Goal: Unclear: Browse casually

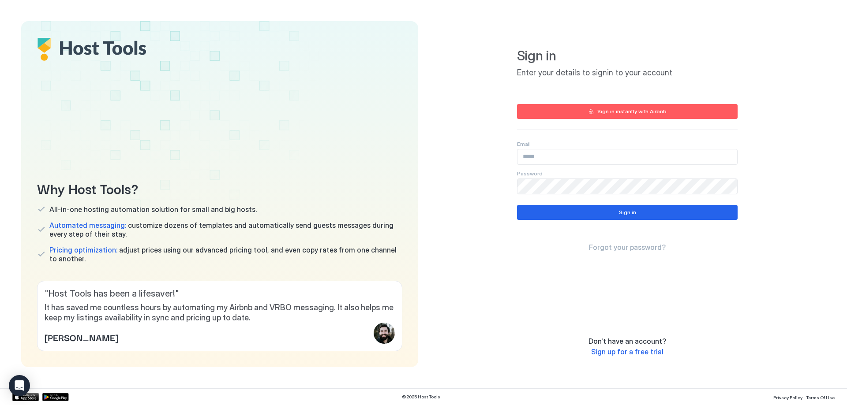
click at [578, 157] on input "Input Field" at bounding box center [627, 157] width 220 height 15
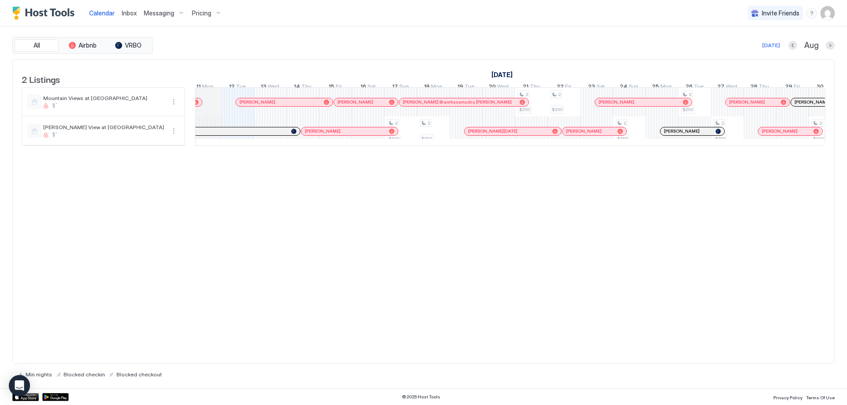
scroll to position [0, 455]
click at [195, 146] on td at bounding box center [190, 146] width 10 height 0
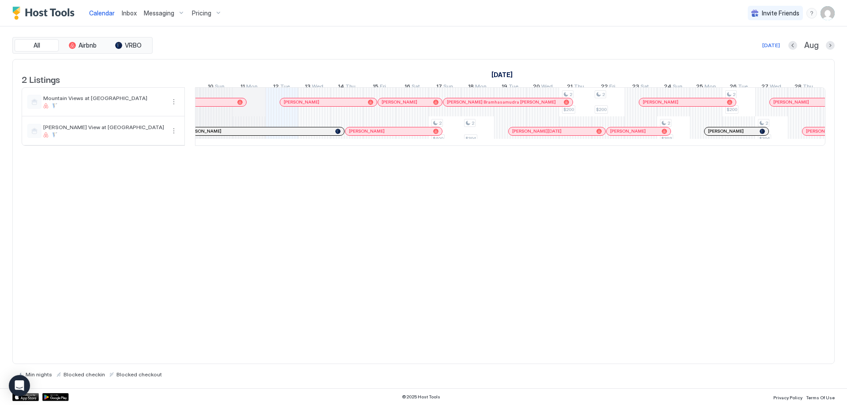
scroll to position [0, 0]
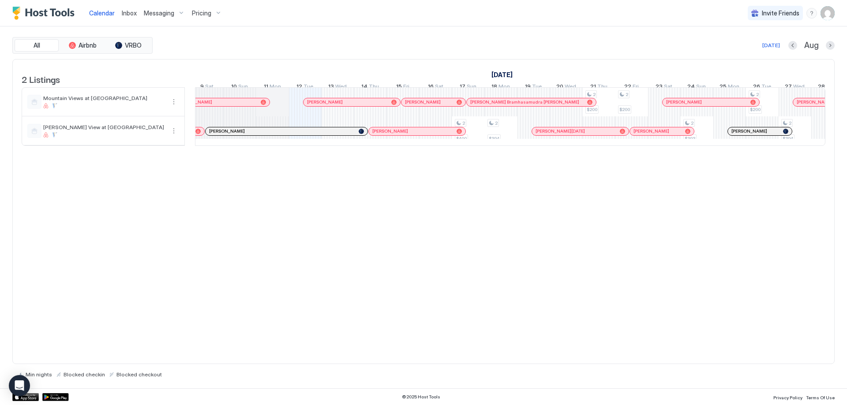
click at [459, 105] on div at bounding box center [459, 102] width 5 height 5
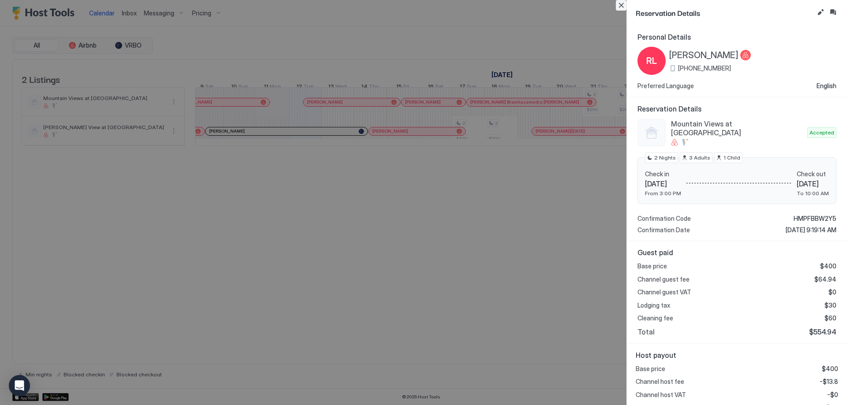
click at [619, 4] on button "Close" at bounding box center [621, 5] width 11 height 11
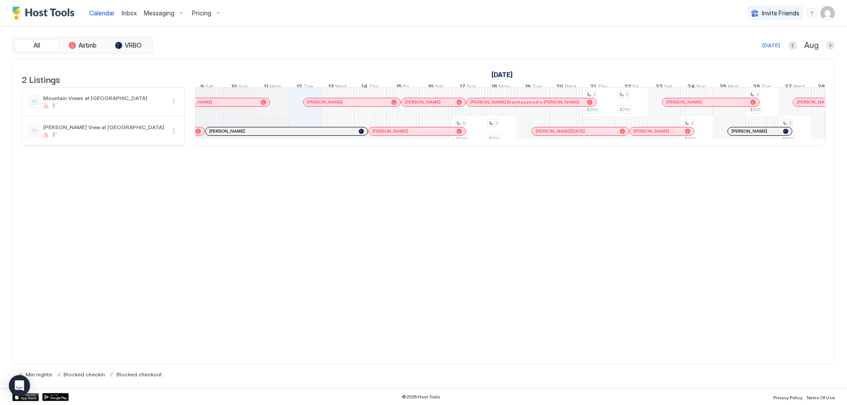
click at [515, 106] on div at bounding box center [515, 102] width 7 height 7
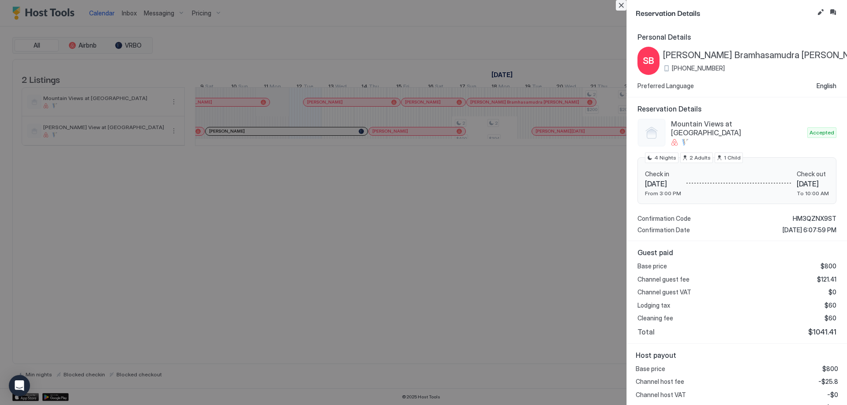
click at [618, 7] on button "Close" at bounding box center [621, 5] width 11 height 11
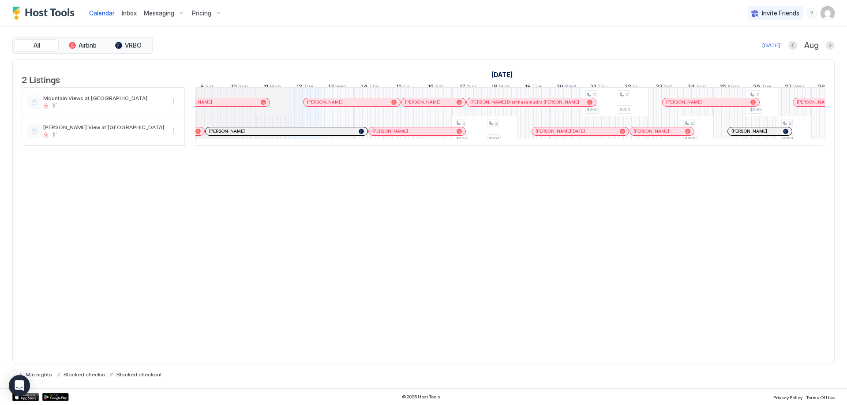
click at [756, 105] on div "[PERSON_NAME]" at bounding box center [711, 102] width 97 height 6
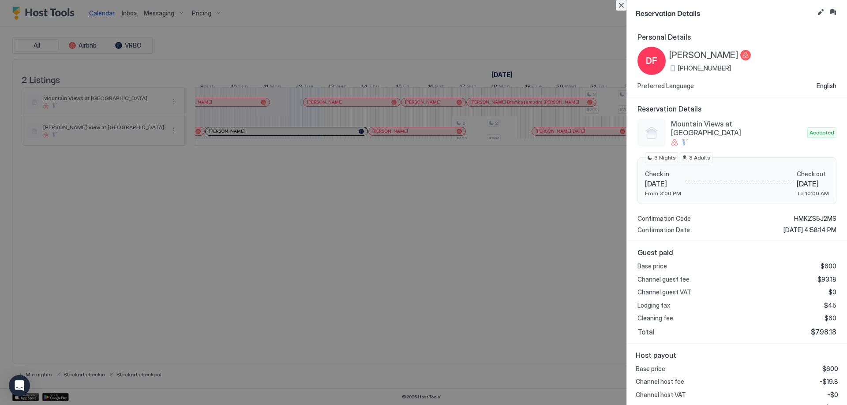
click at [620, 4] on button "Close" at bounding box center [621, 5] width 11 height 11
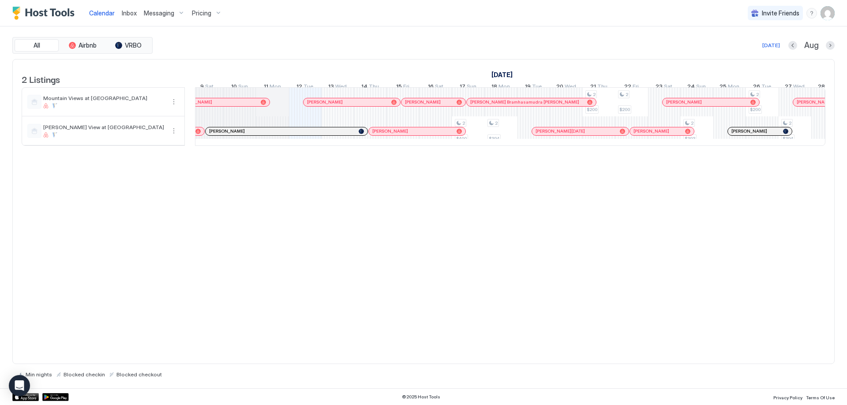
click at [817, 106] on div at bounding box center [817, 102] width 7 height 7
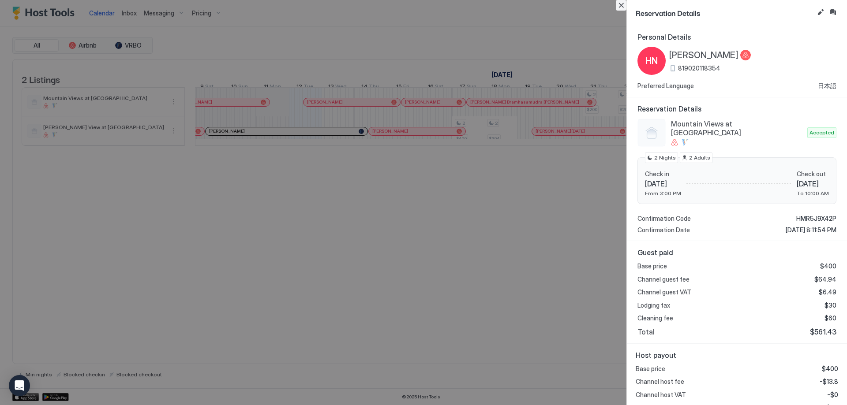
drag, startPoint x: 617, startPoint y: 4, endPoint x: 605, endPoint y: 203, distance: 198.9
click at [617, 4] on button "Close" at bounding box center [621, 5] width 11 height 11
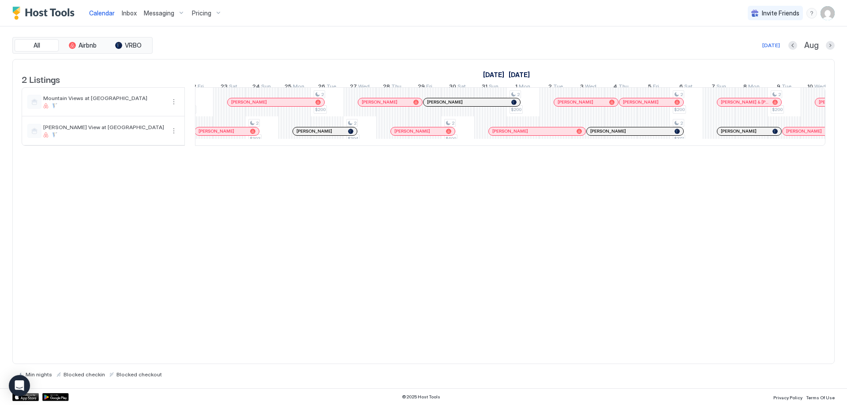
scroll to position [0, 849]
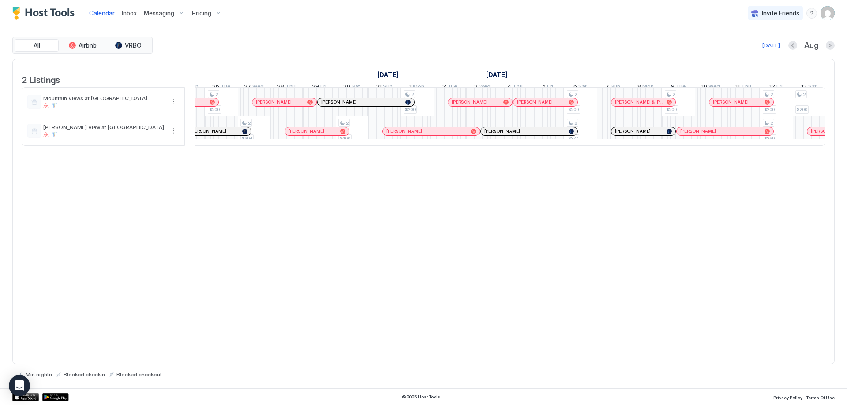
click at [389, 106] on div at bounding box center [389, 102] width 7 height 7
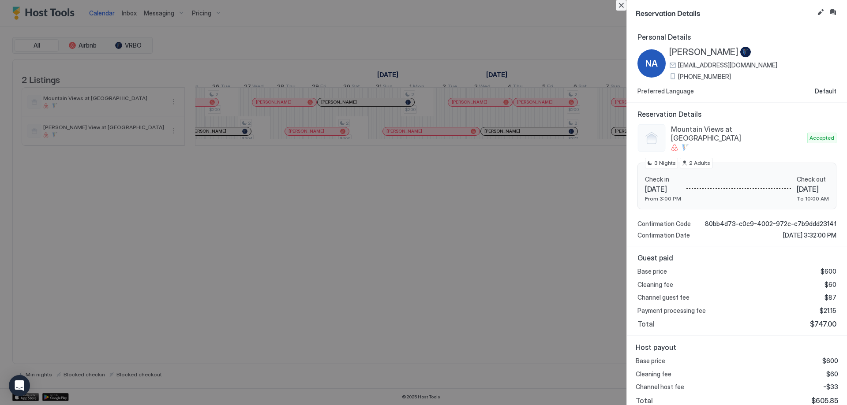
click at [621, 4] on button "Close" at bounding box center [621, 5] width 11 height 11
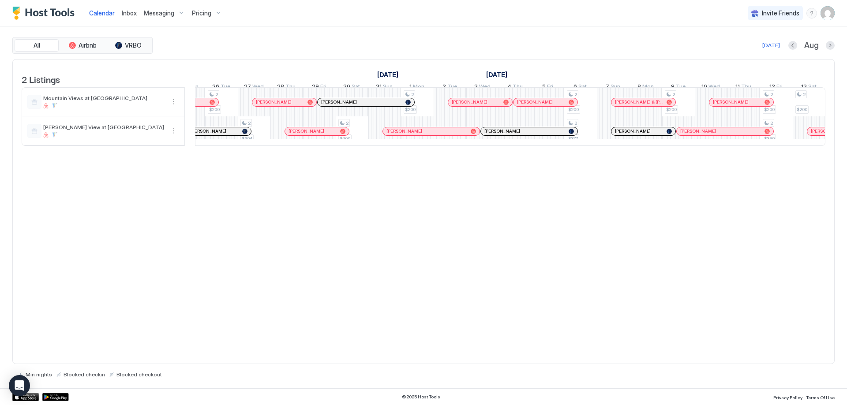
click at [478, 106] on div at bounding box center [477, 102] width 7 height 7
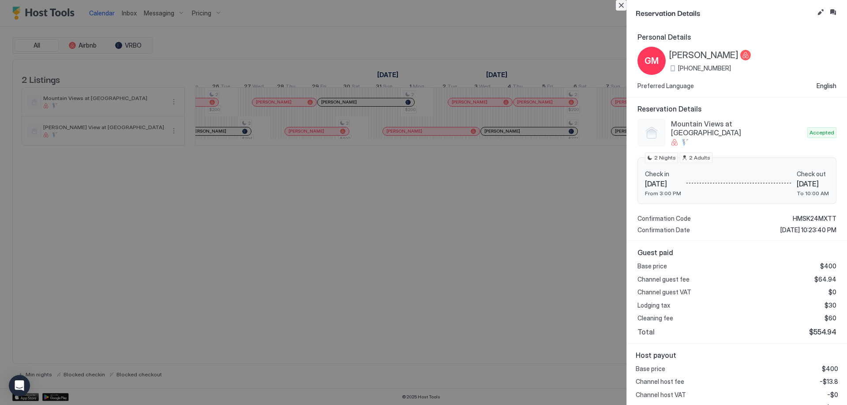
click at [620, 7] on button "Close" at bounding box center [621, 5] width 11 height 11
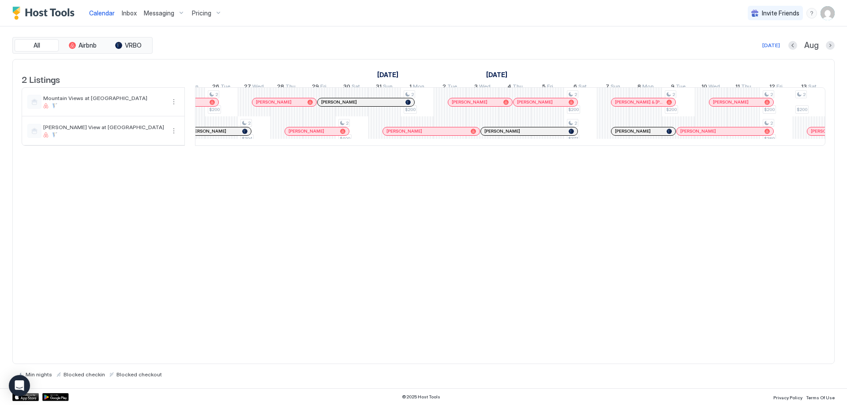
click at [567, 106] on div at bounding box center [567, 102] width 7 height 7
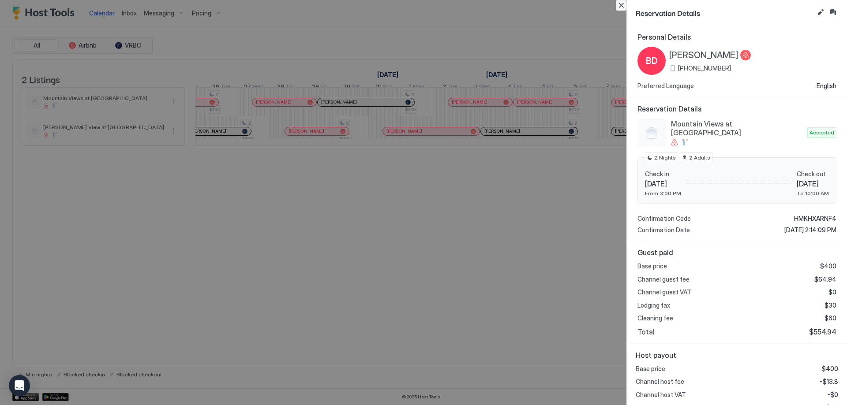
click at [622, 3] on button "Close" at bounding box center [621, 5] width 11 height 11
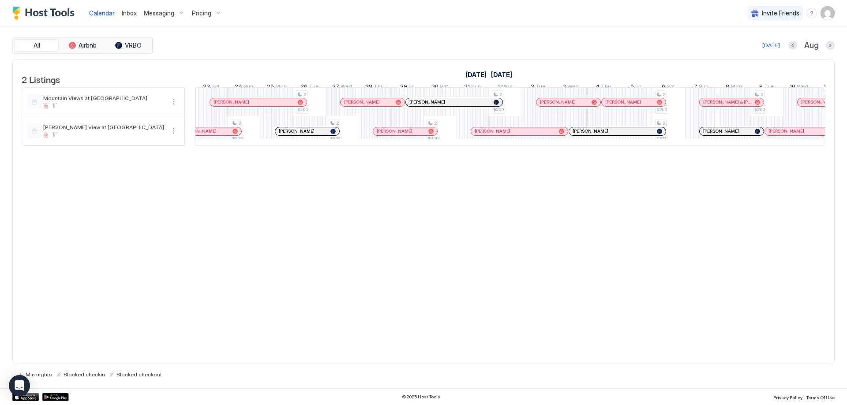
scroll to position [0, 834]
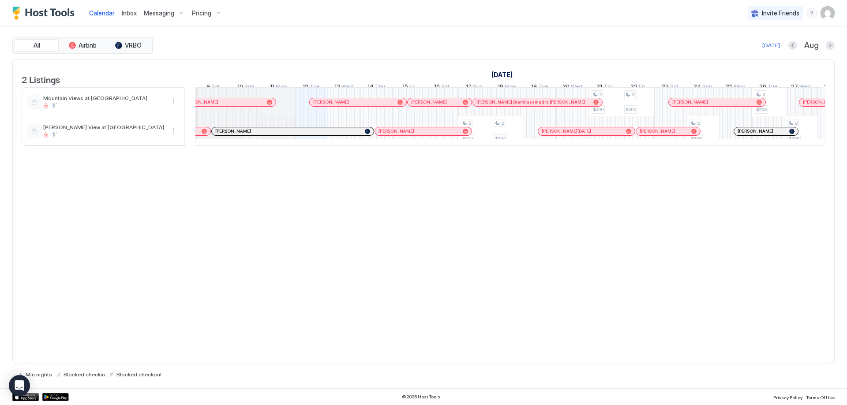
click at [0, 0] on div at bounding box center [0, 0] width 0 height 0
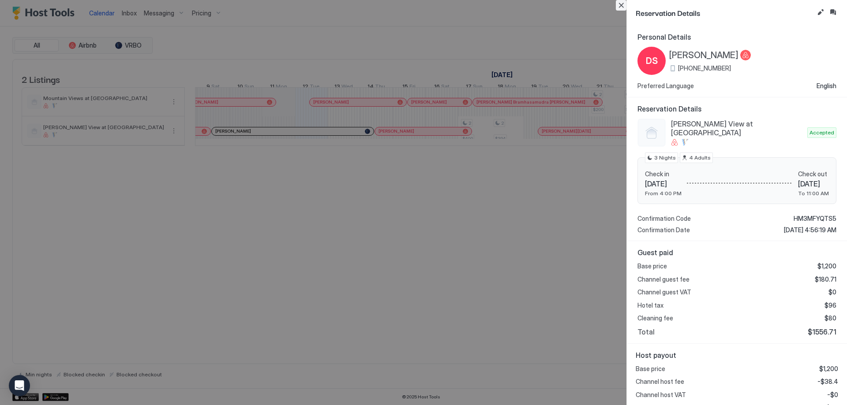
click at [622, 4] on button "Close" at bounding box center [621, 5] width 11 height 11
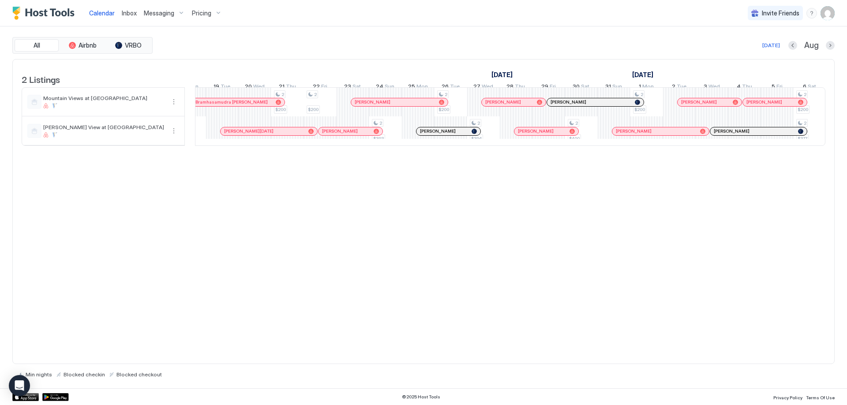
click at [305, 135] on div at bounding box center [305, 131] width 7 height 7
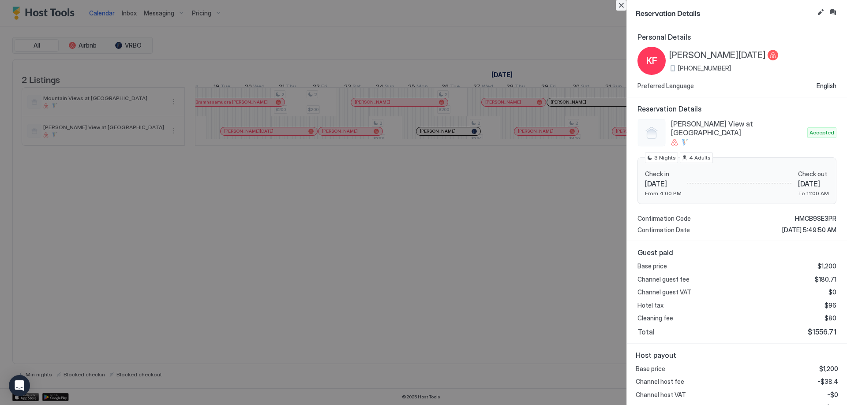
click at [622, 6] on button "Close" at bounding box center [621, 5] width 11 height 11
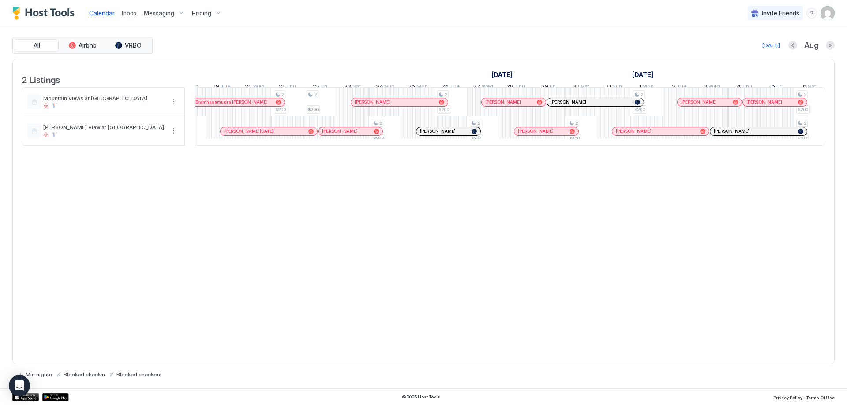
click at [379, 134] on div "[PERSON_NAME]" at bounding box center [351, 131] width 64 height 6
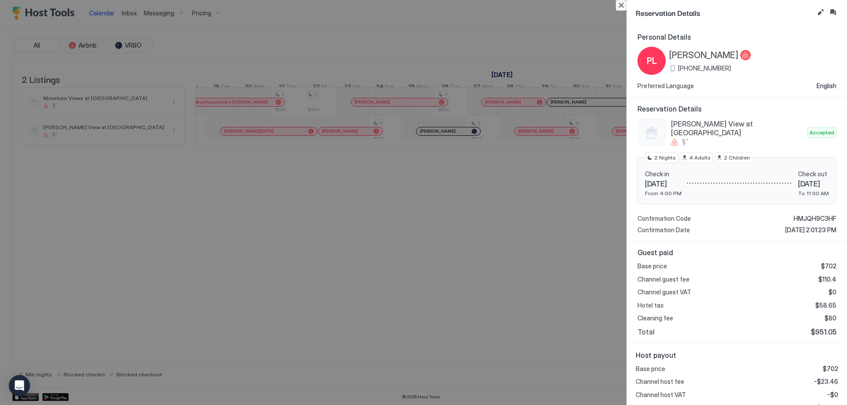
click at [624, 6] on button "Close" at bounding box center [621, 5] width 11 height 11
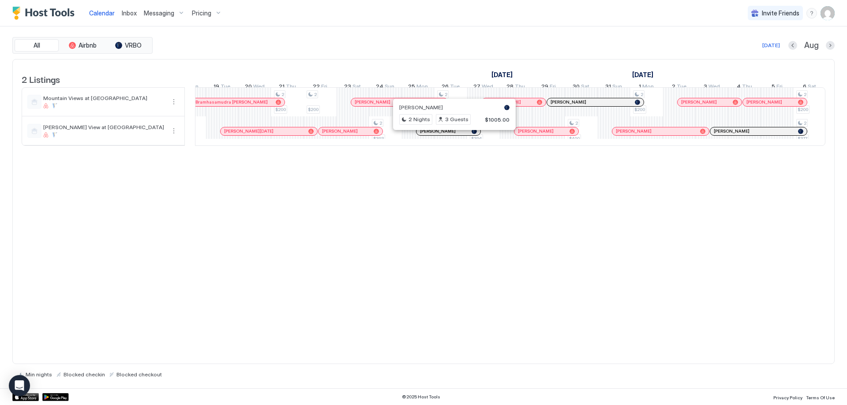
click at [453, 135] on div at bounding box center [452, 131] width 7 height 7
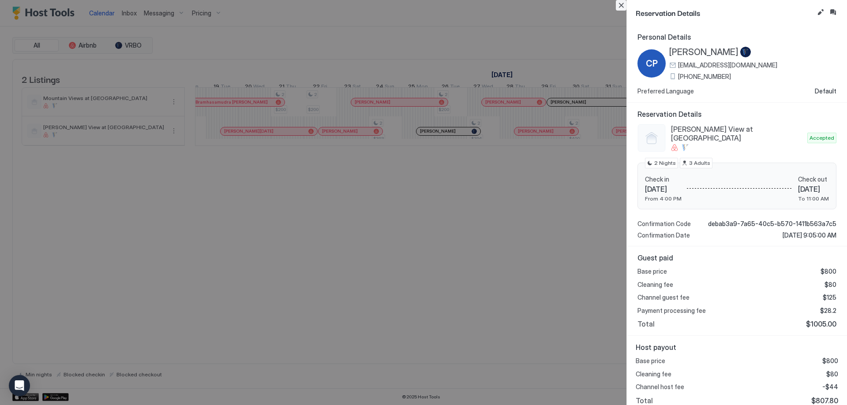
click at [619, 6] on button "Close" at bounding box center [621, 5] width 11 height 11
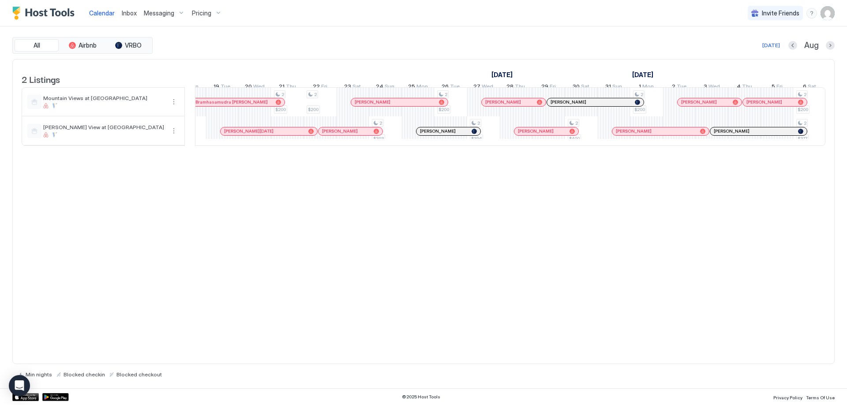
click at [567, 135] on div at bounding box center [566, 131] width 7 height 7
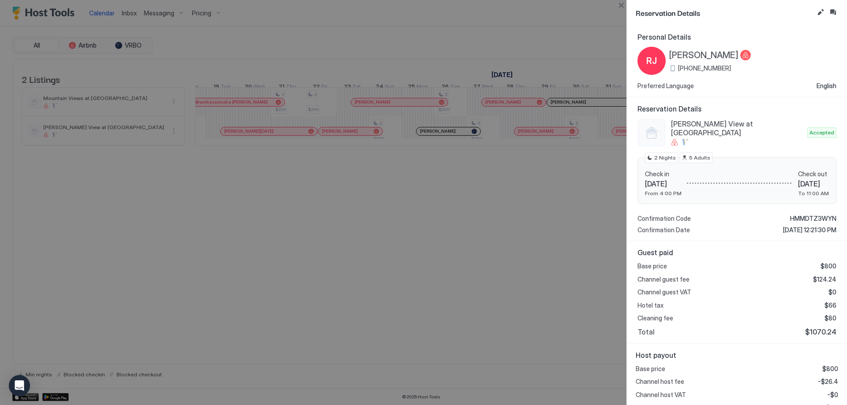
click at [623, 4] on button "Close" at bounding box center [621, 5] width 11 height 11
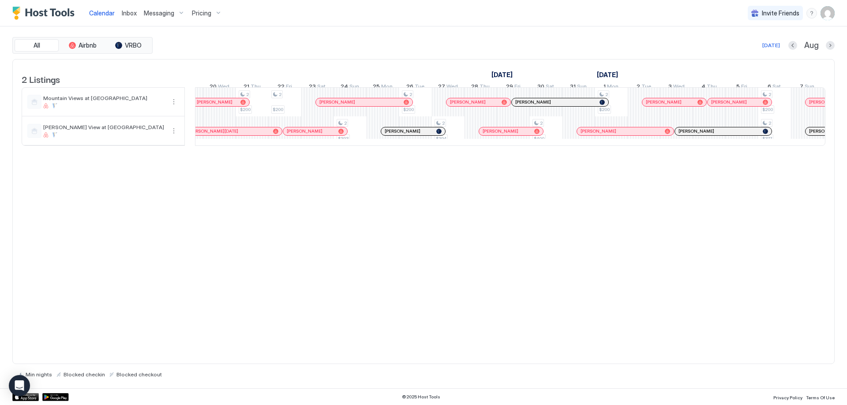
scroll to position [0, 753]
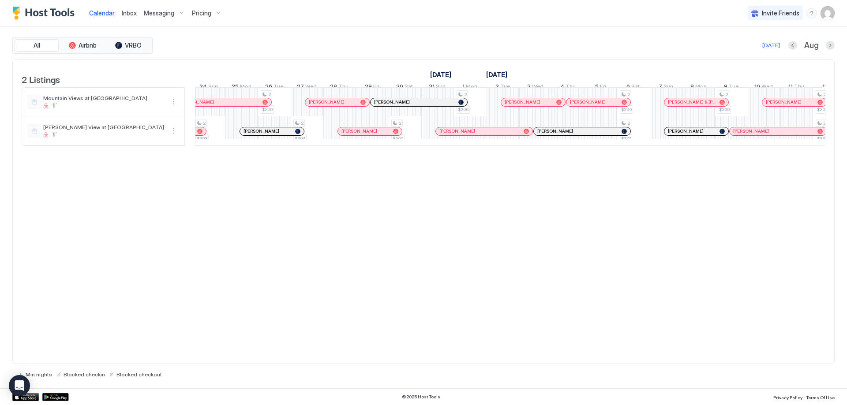
click at [505, 135] on div at bounding box center [504, 131] width 7 height 7
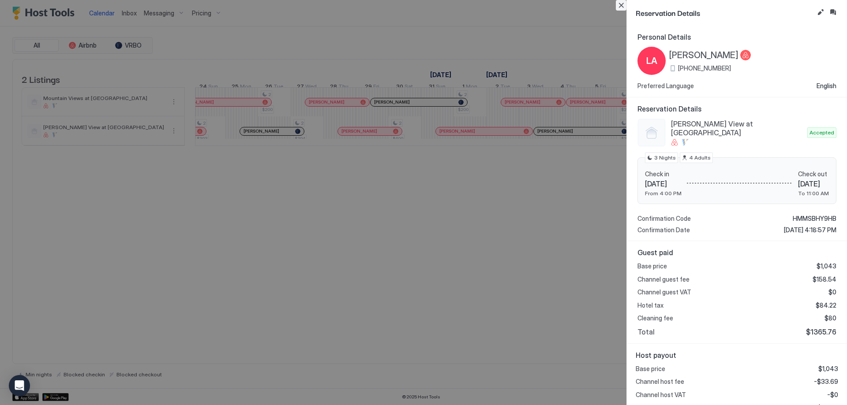
click at [623, 4] on button "Close" at bounding box center [621, 5] width 11 height 11
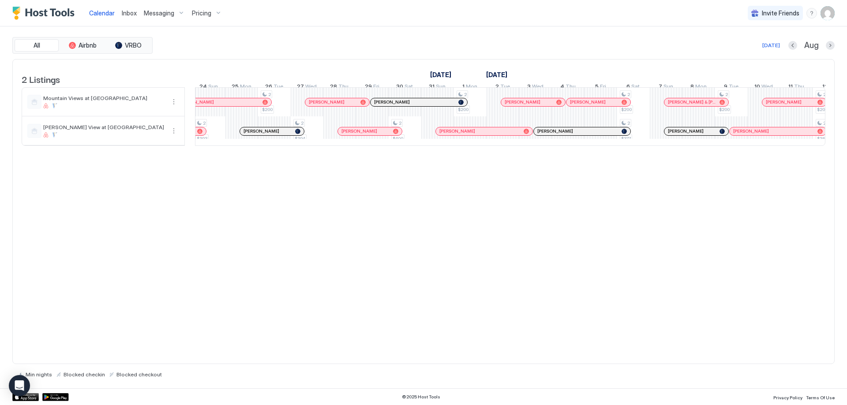
click at [623, 134] on div at bounding box center [624, 131] width 5 height 5
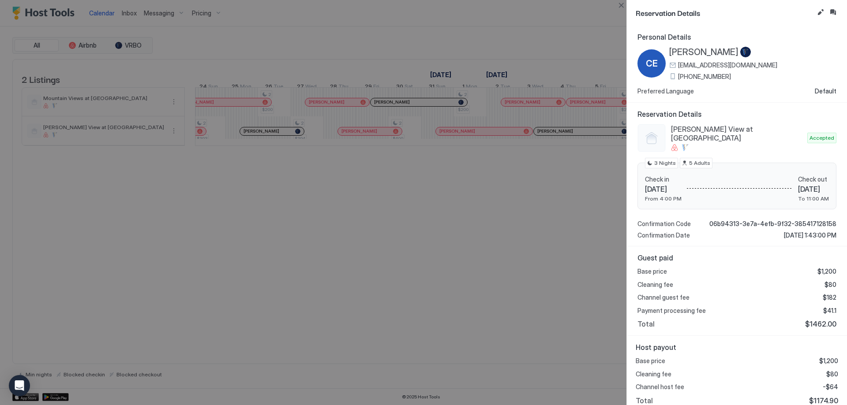
click at [451, 244] on div at bounding box center [423, 202] width 847 height 405
click at [622, 5] on button "Close" at bounding box center [621, 5] width 11 height 11
